Goal: Find specific page/section: Find specific page/section

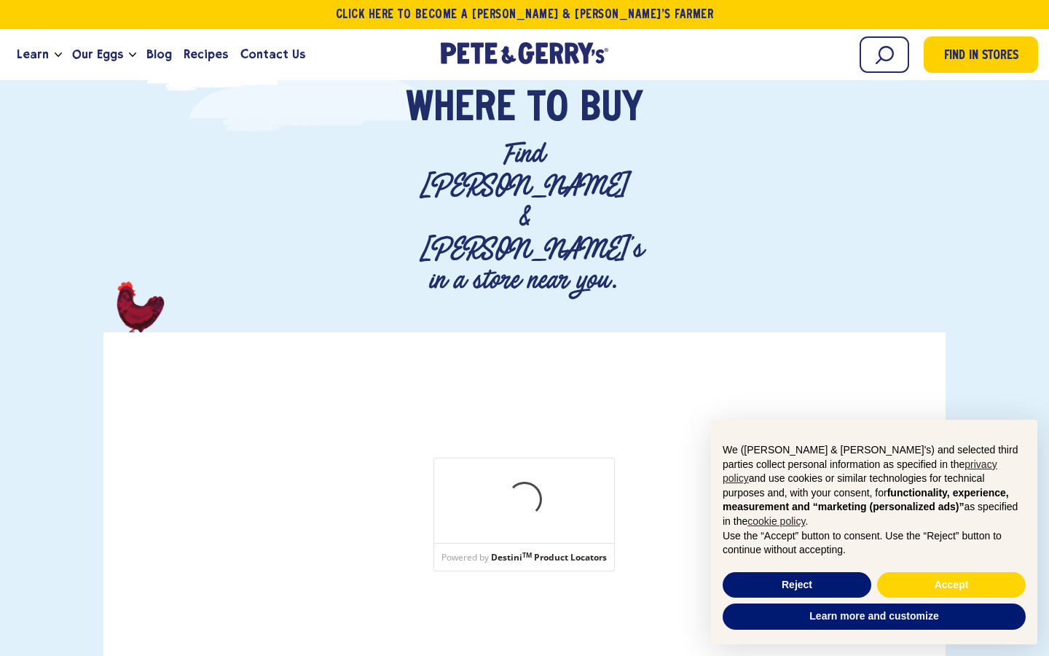
scroll to position [118, 0]
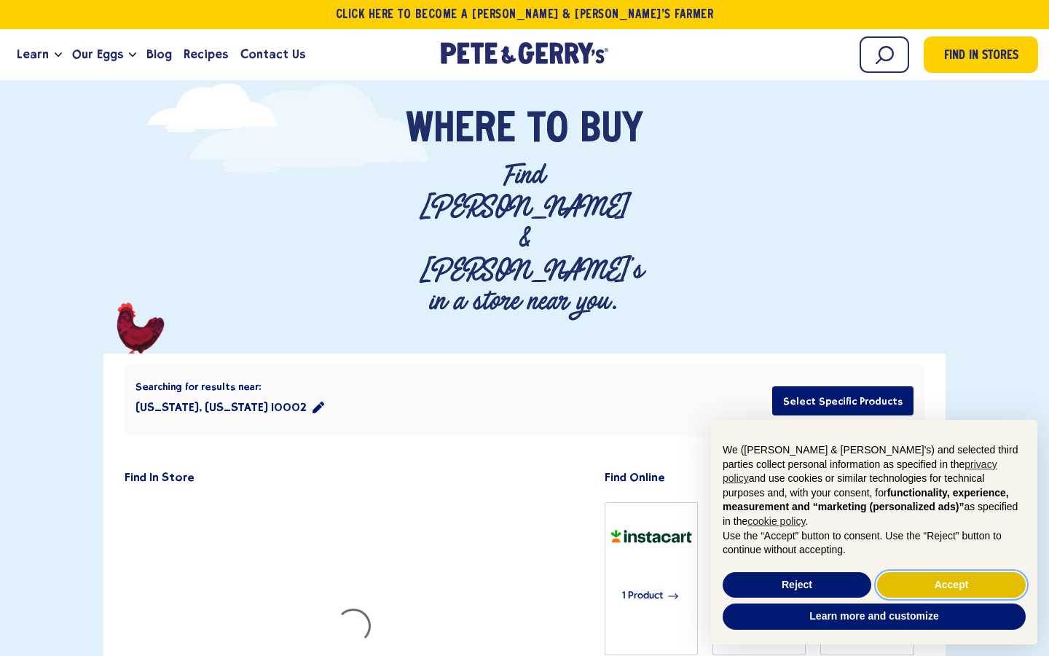
click at [950, 581] on button "Accept" at bounding box center [951, 585] width 149 height 26
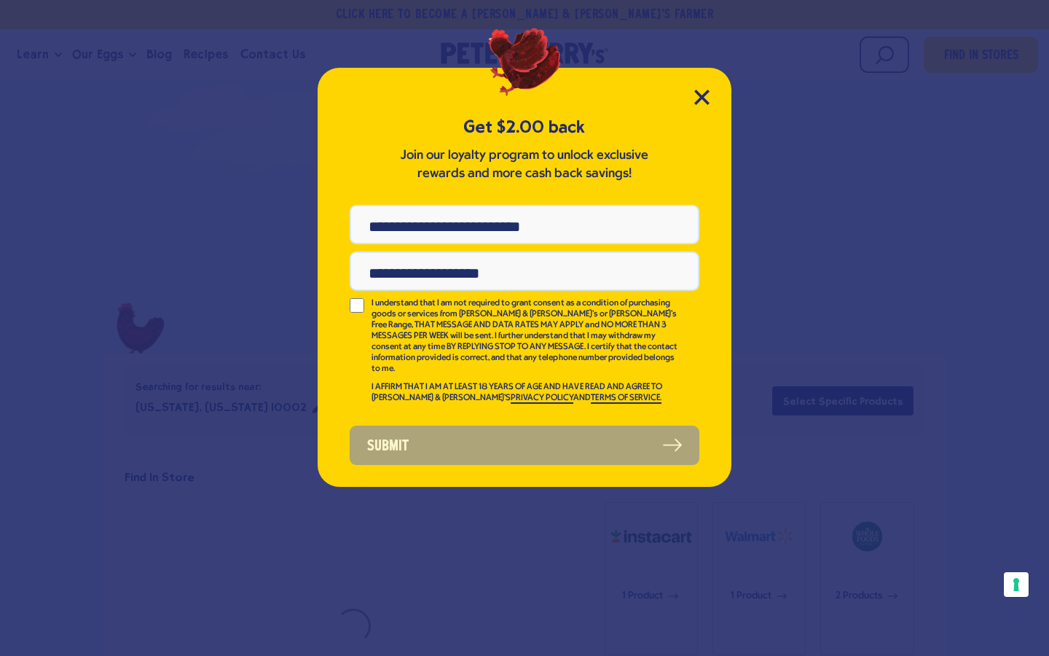
scroll to position [0, 0]
click at [704, 98] on icon "Close Modal" at bounding box center [701, 96] width 13 height 13
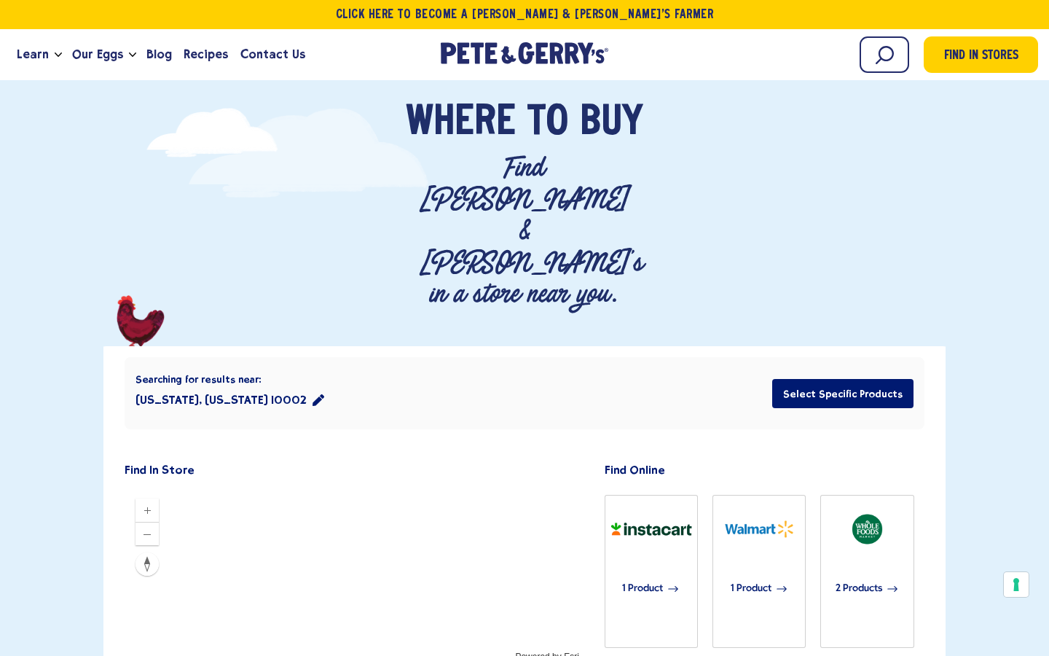
scroll to position [264, 0]
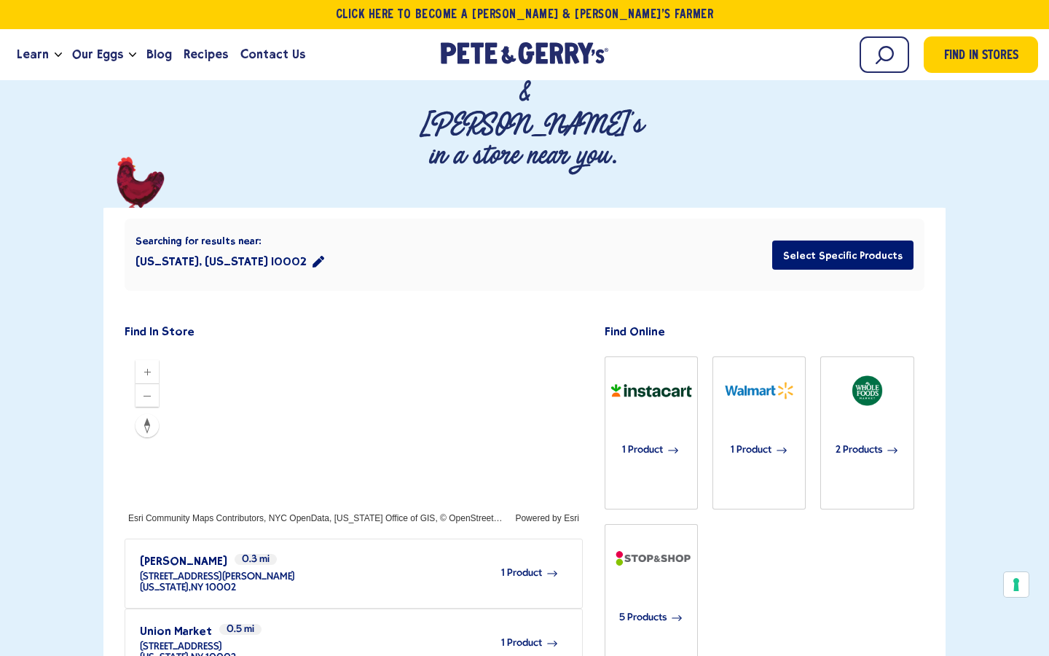
click at [369, 349] on div at bounding box center [354, 436] width 458 height 175
click at [366, 349] on div at bounding box center [354, 436] width 458 height 175
click at [371, 349] on div at bounding box center [354, 436] width 458 height 175
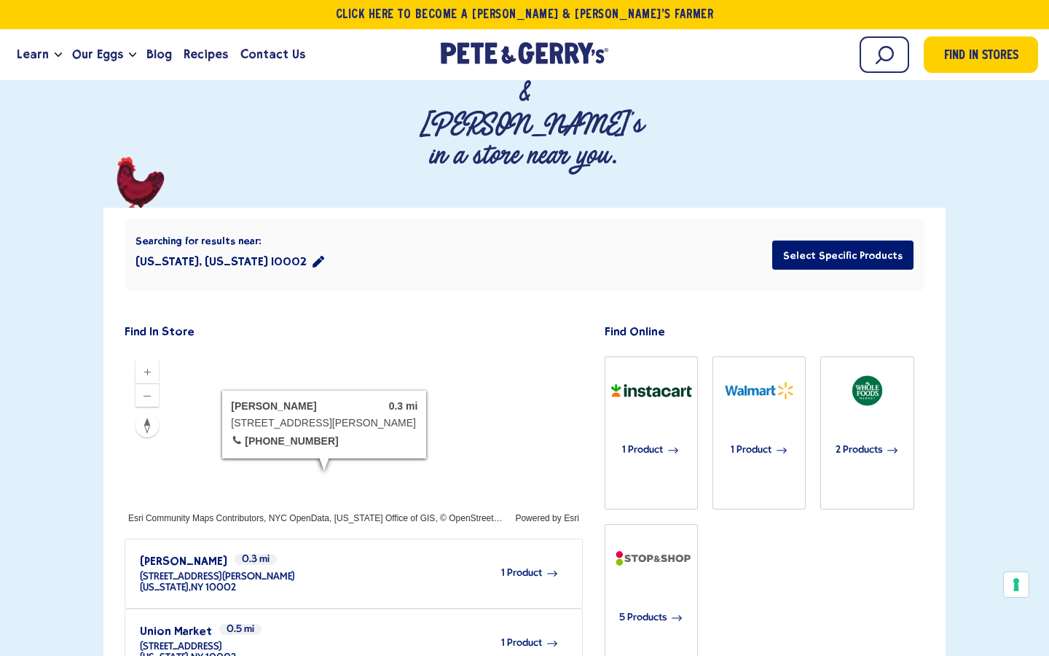
drag, startPoint x: 350, startPoint y: 335, endPoint x: 376, endPoint y: 283, distance: 58.0
click at [325, 391] on div "[PERSON_NAME] 0.3 mi [STREET_ADDRESS][PERSON_NAME] 📞 [PHONE_NUMBER]" at bounding box center [324, 425] width 204 height 68
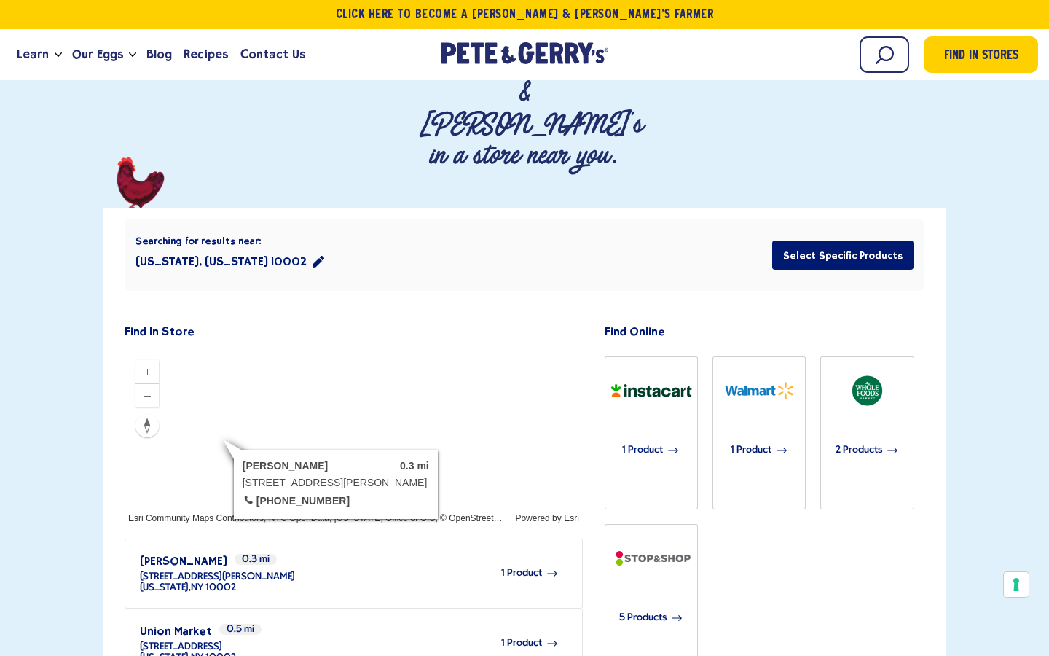
click at [374, 349] on div at bounding box center [354, 436] width 458 height 175
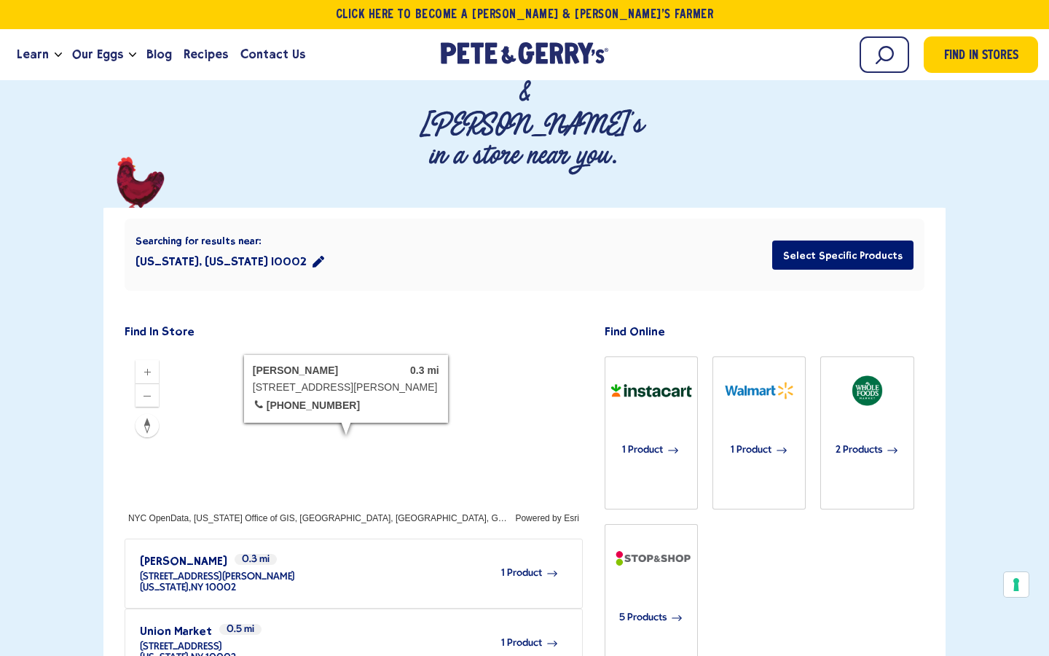
click at [519, 553] on div "1 Product" at bounding box center [427, 573] width 264 height 40
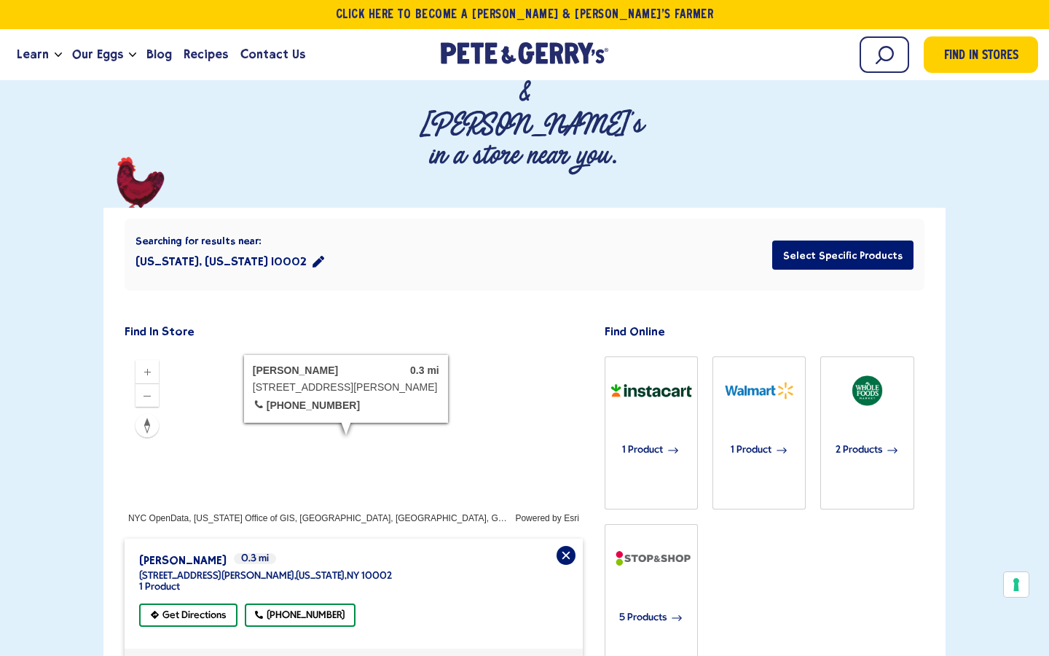
scroll to position [457, 0]
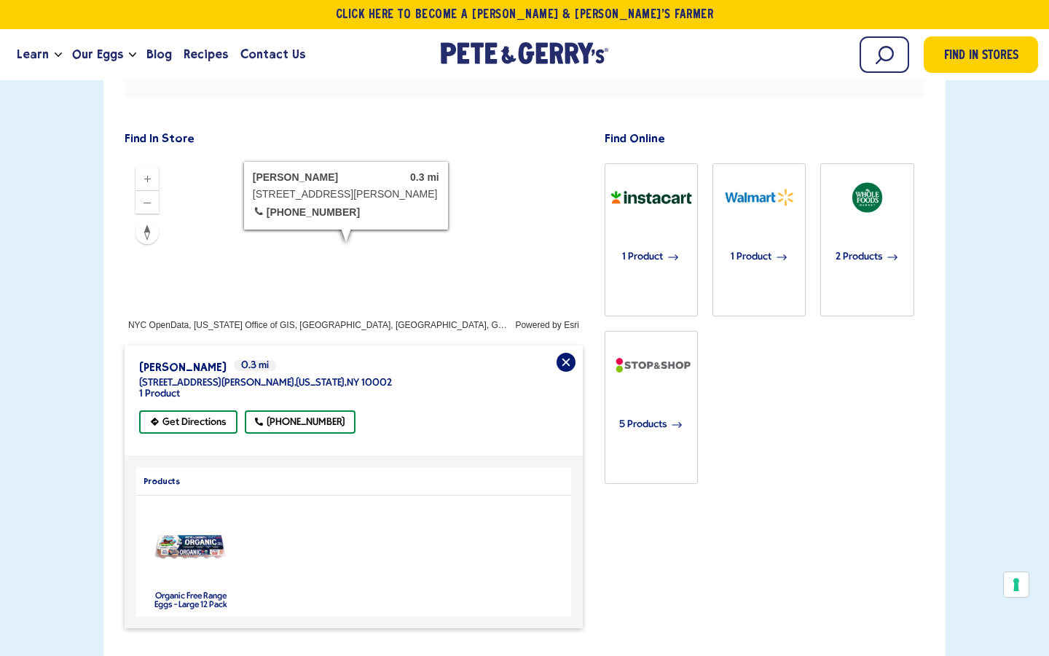
click at [190, 533] on img "product" at bounding box center [190, 547] width 76 height 29
click at [197, 592] on label "Organic Free Range Eggs - Large 12 Pack" at bounding box center [190, 600] width 73 height 17
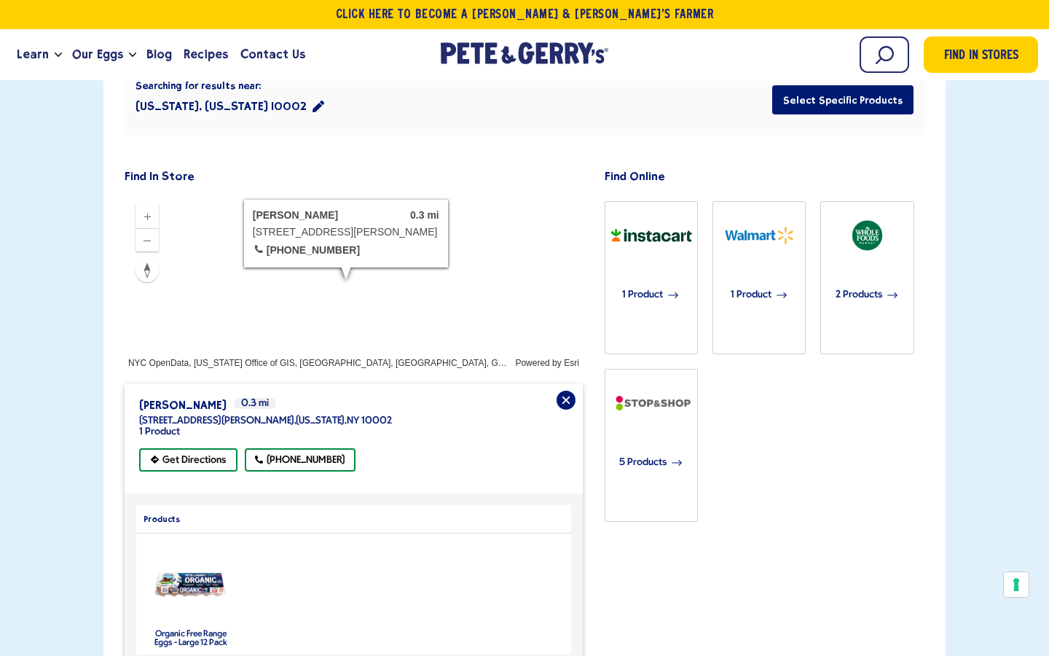
scroll to position [376, 0]
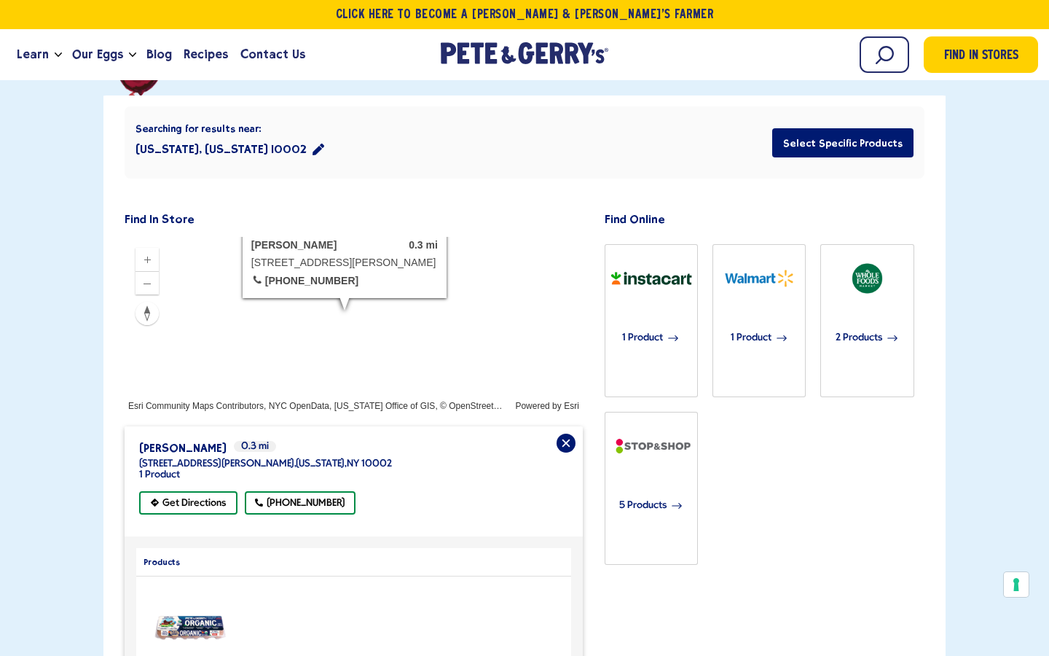
click at [345, 237] on div at bounding box center [354, 324] width 458 height 175
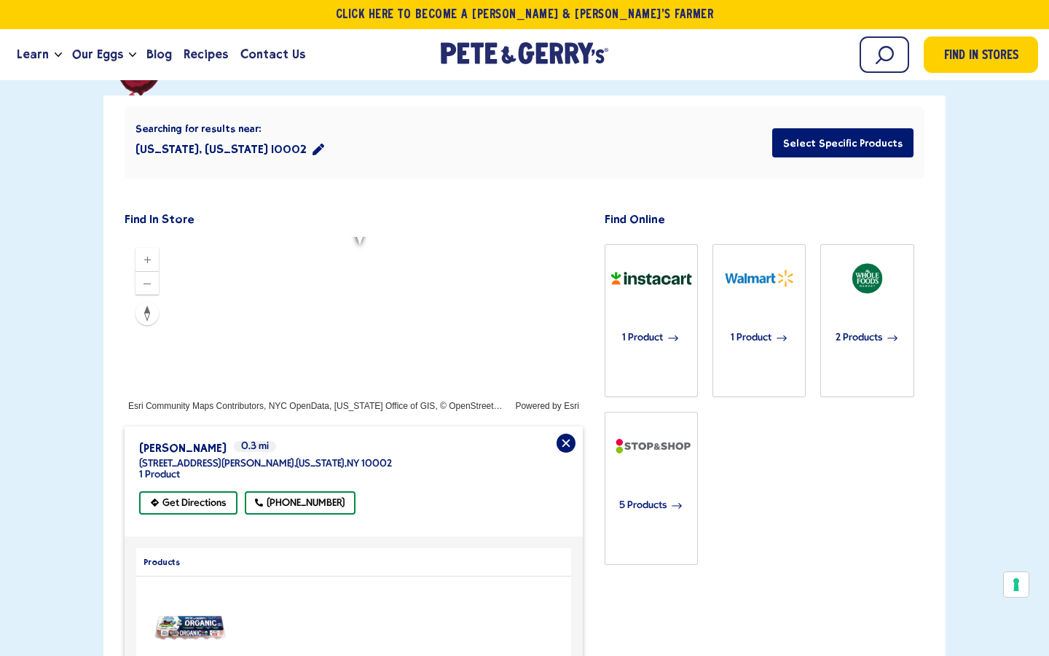
click at [459, 246] on div at bounding box center [354, 324] width 458 height 175
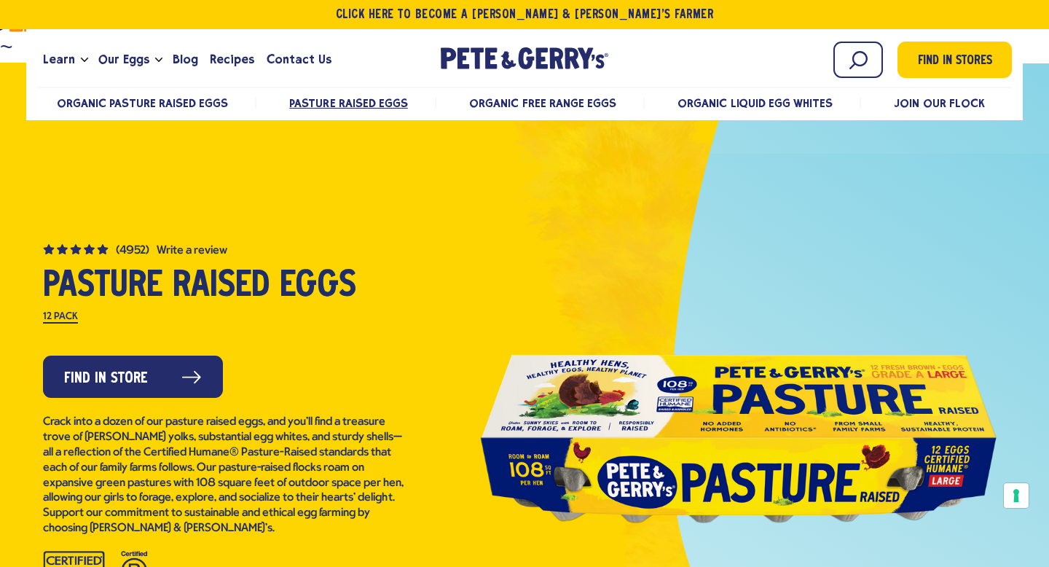
click at [502, 279] on div at bounding box center [738, 438] width 525 height 328
click at [66, 551] on div at bounding box center [225, 573] width 364 height 44
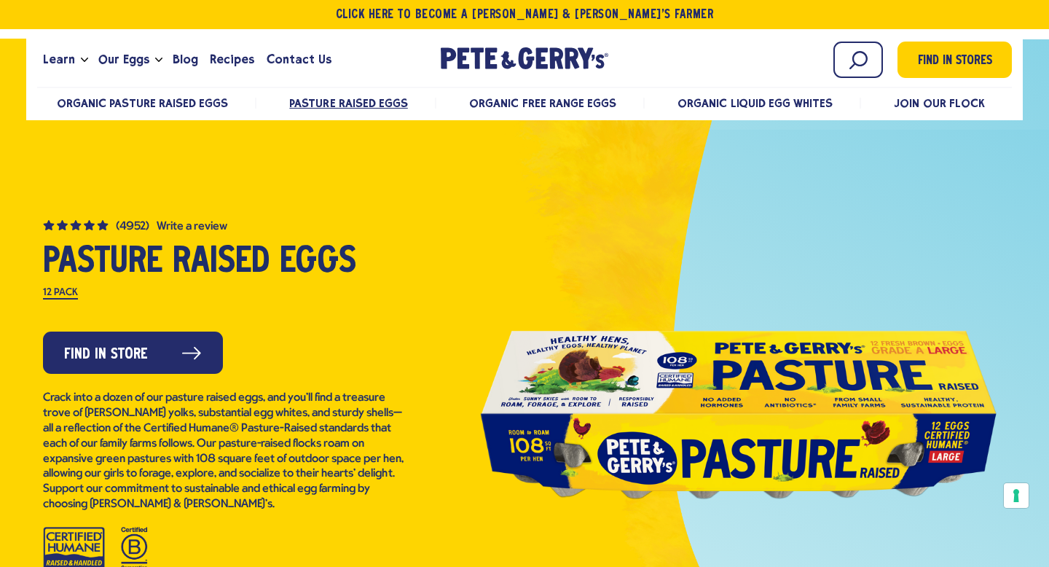
scroll to position [31, 0]
